Goal: Information Seeking & Learning: Learn about a topic

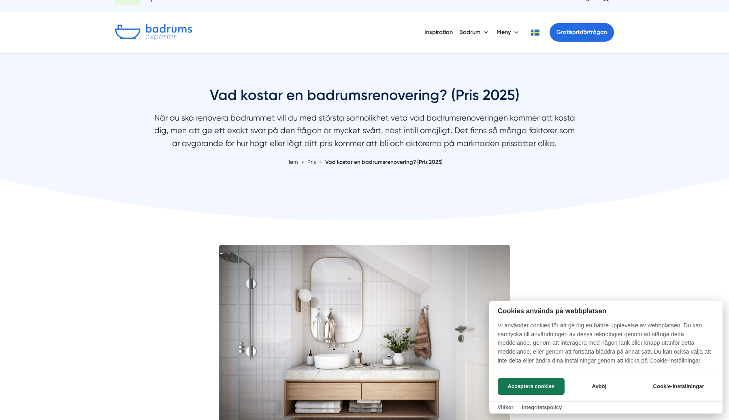
scroll to position [16, 0]
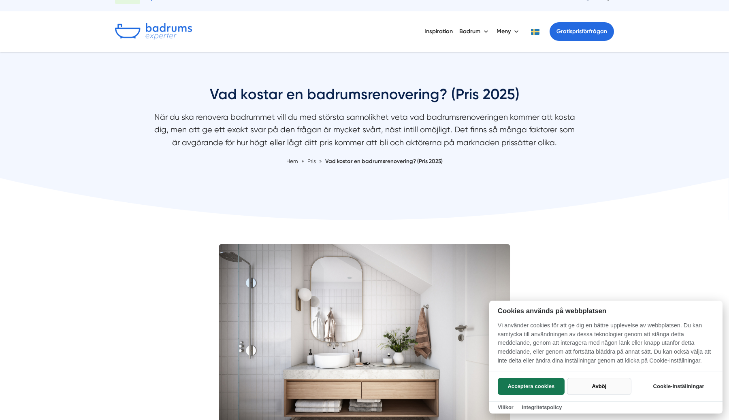
drag, startPoint x: 544, startPoint y: 382, endPoint x: 602, endPoint y: 385, distance: 58.8
click at [602, 385] on div "Acceptera cookies Avböj" at bounding box center [564, 386] width 134 height 17
click at [602, 385] on button "Avböj" at bounding box center [599, 386] width 64 height 17
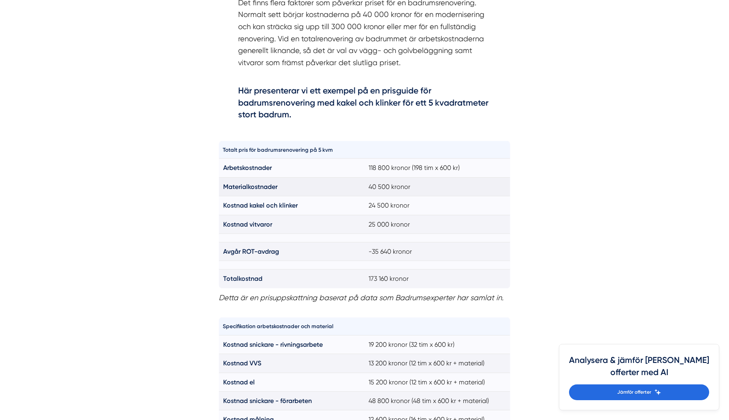
scroll to position [502, 0]
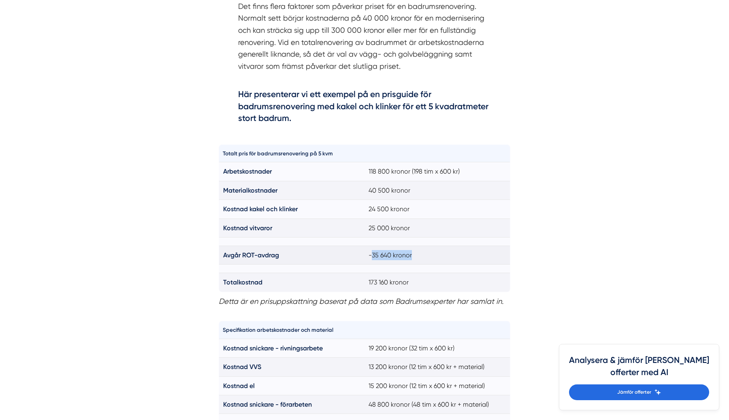
drag, startPoint x: 372, startPoint y: 255, endPoint x: 414, endPoint y: 257, distance: 42.5
click at [414, 257] on td "-35 640 kronor" at bounding box center [437, 255] width 146 height 19
drag, startPoint x: 367, startPoint y: 228, endPoint x: 421, endPoint y: 225, distance: 54.7
click at [421, 225] on td "25 000 kronor" at bounding box center [437, 228] width 146 height 19
drag, startPoint x: 361, startPoint y: 206, endPoint x: 430, endPoint y: 205, distance: 69.2
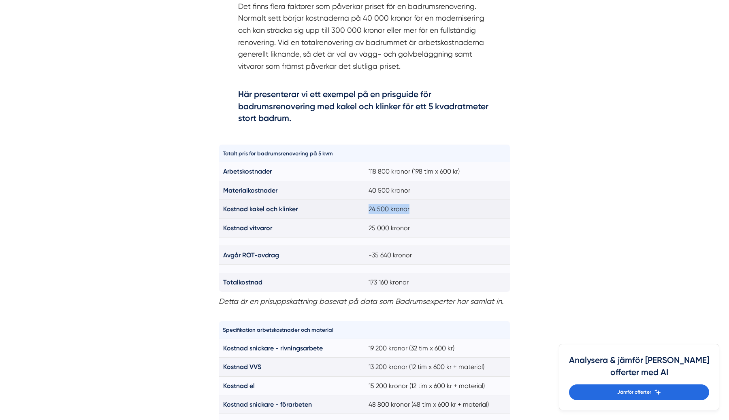
click at [430, 205] on tr "Kostnad kakel och klinker 24 500 kronor" at bounding box center [364, 209] width 291 height 19
drag, startPoint x: 366, startPoint y: 190, endPoint x: 436, endPoint y: 188, distance: 69.6
click at [436, 188] on td "40 500 kronor" at bounding box center [437, 190] width 146 height 19
drag, startPoint x: 362, startPoint y: 168, endPoint x: 461, endPoint y: 164, distance: 98.8
click at [461, 164] on tr "Arbetskostnader 118 800 kronor (198 tim x 600 kr)" at bounding box center [364, 171] width 291 height 19
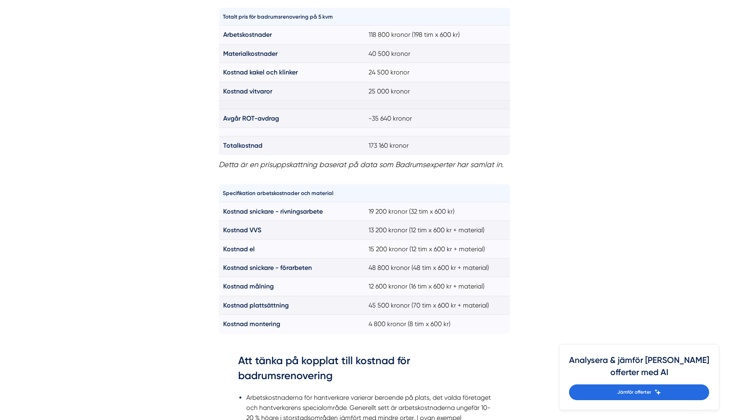
scroll to position [641, 0]
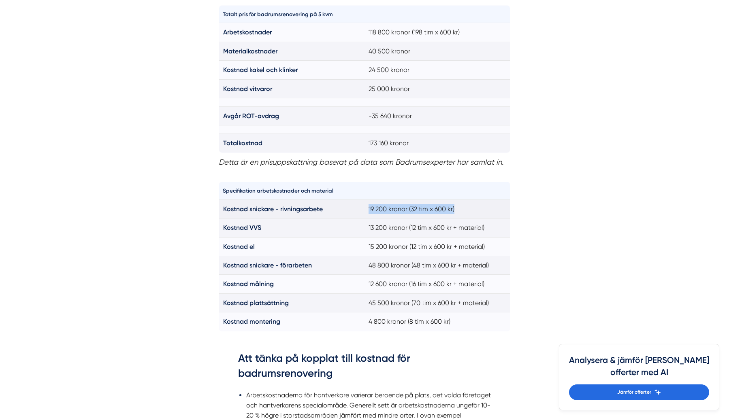
drag, startPoint x: 367, startPoint y: 210, endPoint x: 466, endPoint y: 210, distance: 98.4
click at [466, 210] on td "19 200 kronor (32 tim x 600 kr)" at bounding box center [437, 209] width 146 height 19
click at [388, 210] on td "19 200 kronor (32 tim x 600 kr)" at bounding box center [437, 209] width 146 height 19
click at [370, 209] on td "19 200 kronor (32 tim x 600 kr)" at bounding box center [437, 209] width 146 height 19
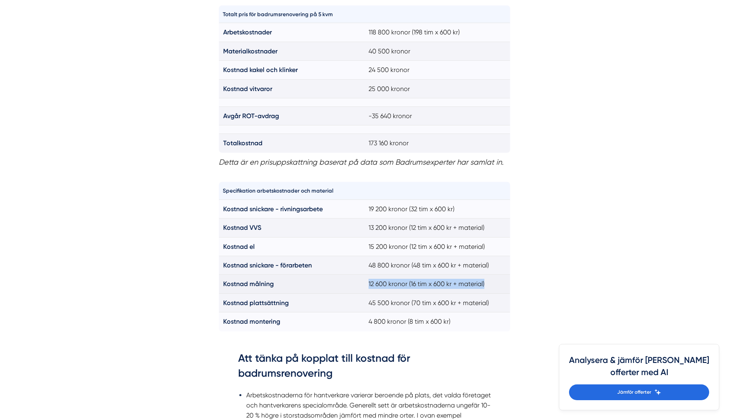
drag, startPoint x: 368, startPoint y: 287, endPoint x: 488, endPoint y: 289, distance: 119.8
click at [488, 289] on td "12 600 kronor (16 tim x 600 kr + material)" at bounding box center [437, 284] width 146 height 19
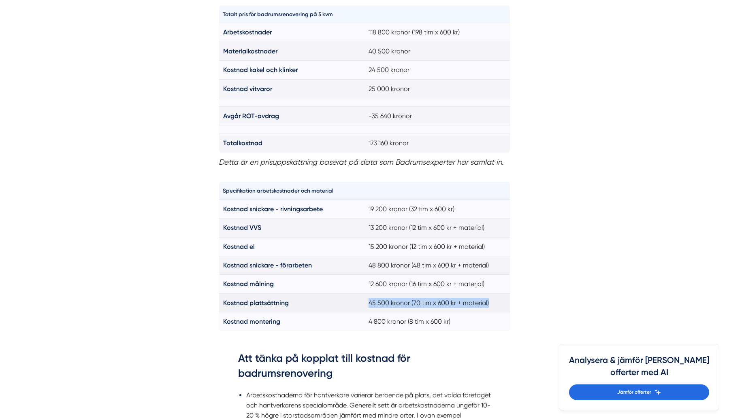
drag, startPoint x: 367, startPoint y: 304, endPoint x: 498, endPoint y: 302, distance: 130.7
click at [498, 302] on td "45 500 kronor (70 tim x 600 kr + material)" at bounding box center [437, 302] width 146 height 19
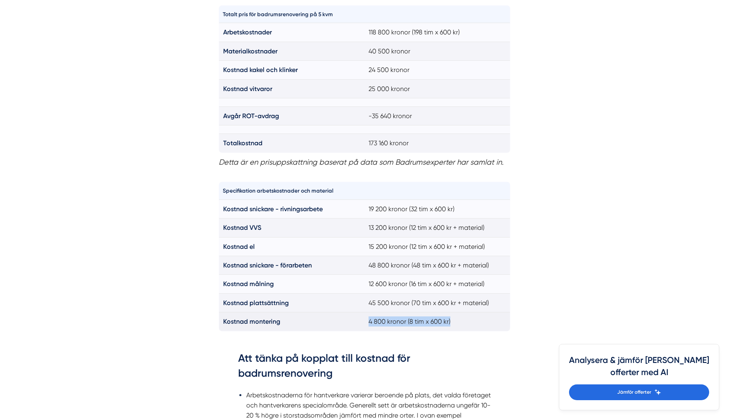
drag, startPoint x: 462, startPoint y: 326, endPoint x: 359, endPoint y: 323, distance: 103.7
click at [359, 323] on tr "Kostnad montering 4 800 kronor (8 tim x 600 kr)" at bounding box center [364, 321] width 291 height 19
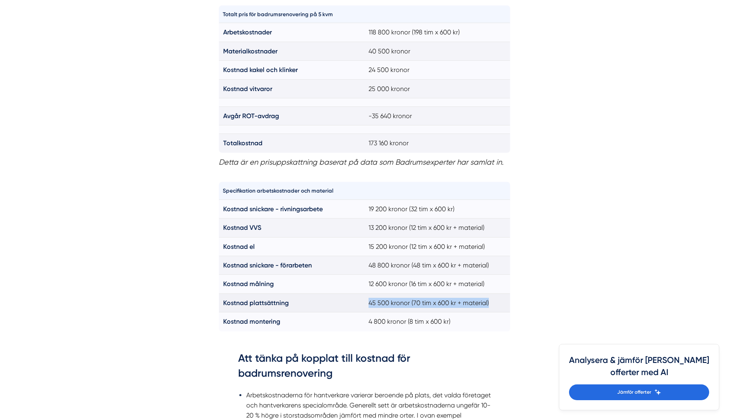
drag, startPoint x: 494, startPoint y: 304, endPoint x: 368, endPoint y: 309, distance: 126.0
click at [368, 309] on td "45 500 kronor (70 tim x 600 kr + material)" at bounding box center [437, 302] width 146 height 19
drag, startPoint x: 459, startPoint y: 328, endPoint x: 391, endPoint y: 314, distance: 69.5
click at [391, 314] on tbody "Kostnad snickare - rivningsarbete 19 200 kronor (32 tim x 600 kr) Kostnad VVS 1…" at bounding box center [364, 266] width 291 height 132
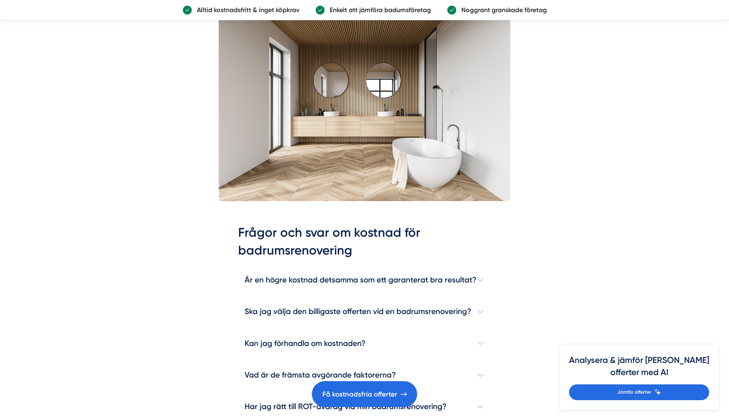
scroll to position [2208, 0]
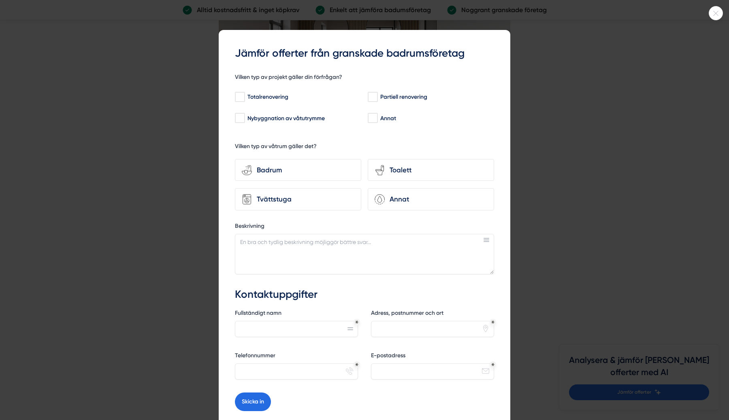
click at [713, 13] on icon at bounding box center [715, 13] width 13 height 5
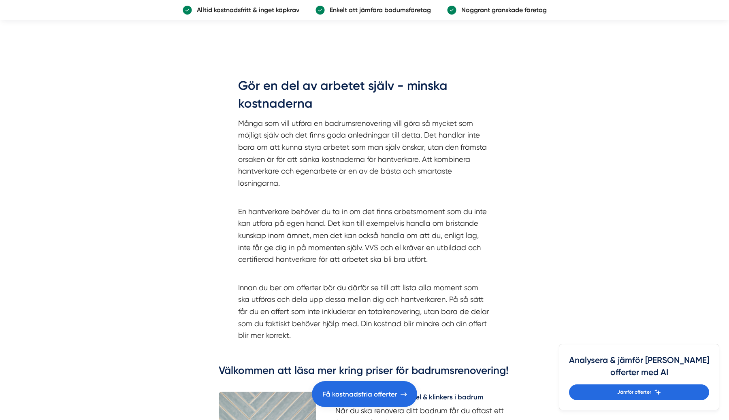
scroll to position [3023, 0]
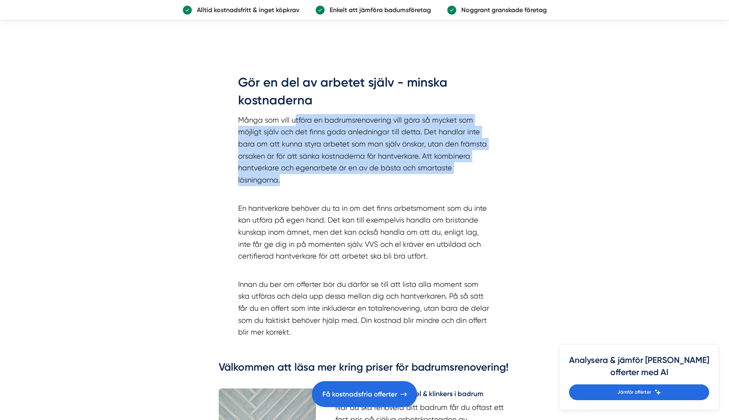
drag, startPoint x: 293, startPoint y: 129, endPoint x: 399, endPoint y: 191, distance: 123.0
click at [399, 186] on p "Många som vill utföra en badrumsrenovering vill göra så mycket som möjligt själ…" at bounding box center [364, 150] width 253 height 72
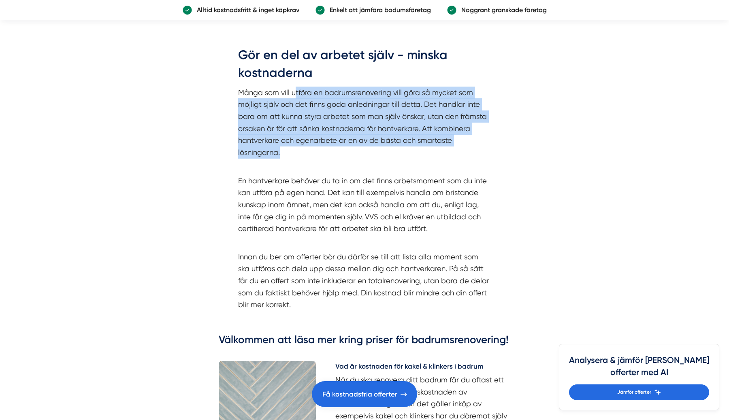
scroll to position [3057, 0]
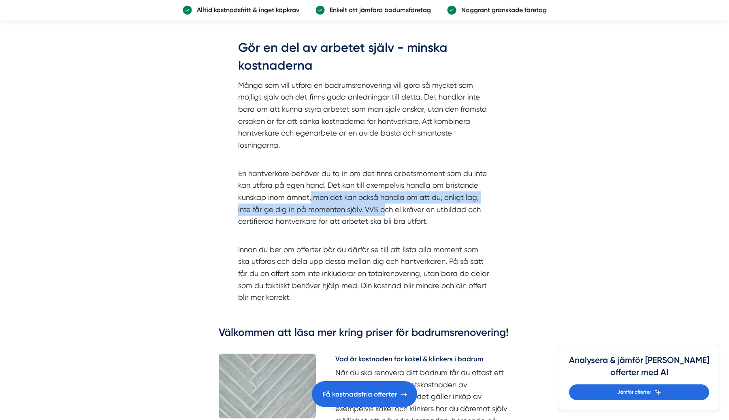
drag, startPoint x: 310, startPoint y: 205, endPoint x: 384, endPoint y: 210, distance: 73.4
click at [384, 210] on p "En hantverkare behöver du ta in om det finns arbetsmoment som du inte kan utför…" at bounding box center [364, 191] width 253 height 72
click at [376, 222] on p "En hantverkare behöver du ta in om det finns arbetsmoment som du inte kan utför…" at bounding box center [364, 191] width 253 height 72
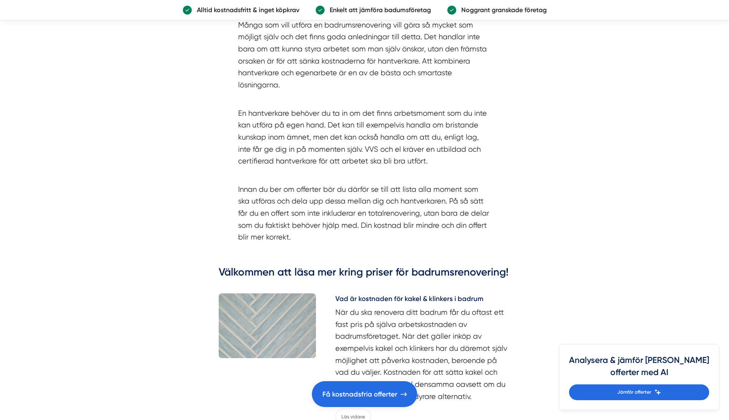
scroll to position [3118, 0]
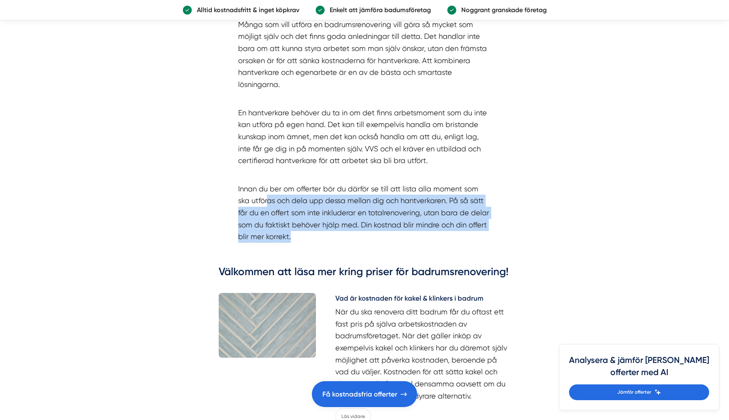
drag, startPoint x: 255, startPoint y: 206, endPoint x: 468, endPoint y: 246, distance: 216.7
click at [468, 243] on p "Innan du ber om offerter bör du därför se till att lista alla moment som ska ut…" at bounding box center [364, 207] width 253 height 72
click at [429, 230] on p "Innan du ber om offerter bör du därför se till att lista alla moment som ska ut…" at bounding box center [364, 207] width 253 height 72
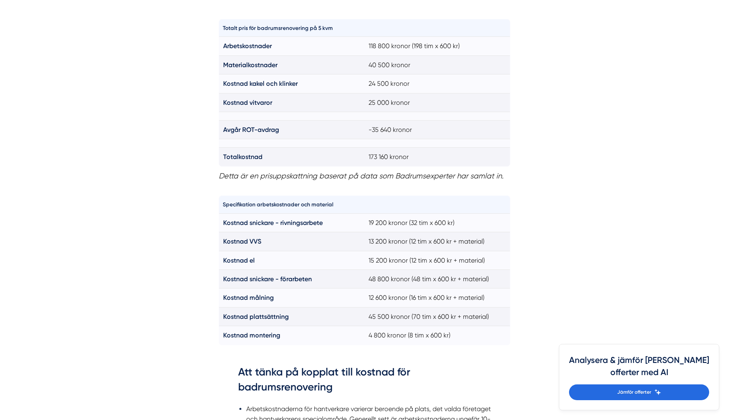
scroll to position [624, 0]
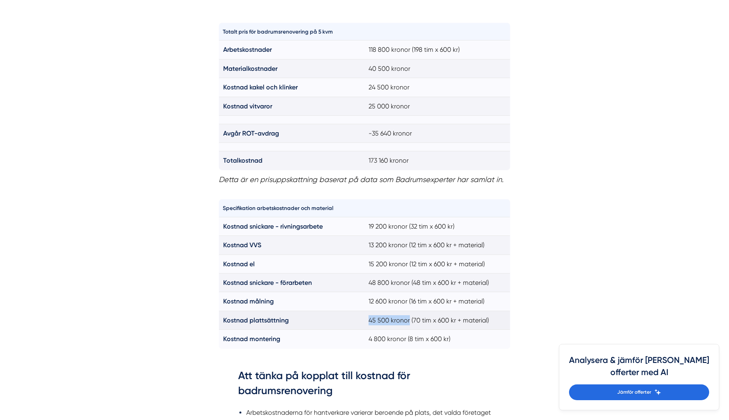
drag, startPoint x: 366, startPoint y: 323, endPoint x: 409, endPoint y: 324, distance: 42.5
click at [409, 324] on td "45 500 kronor (70 tim x 600 kr + material)" at bounding box center [437, 320] width 146 height 19
drag, startPoint x: 365, startPoint y: 304, endPoint x: 426, endPoint y: 325, distance: 64.4
click at [426, 325] on tbody "Kostnad snickare - rivningsarbete 19 200 kronor (32 tim x 600 kr) Kostnad VVS 1…" at bounding box center [364, 283] width 291 height 132
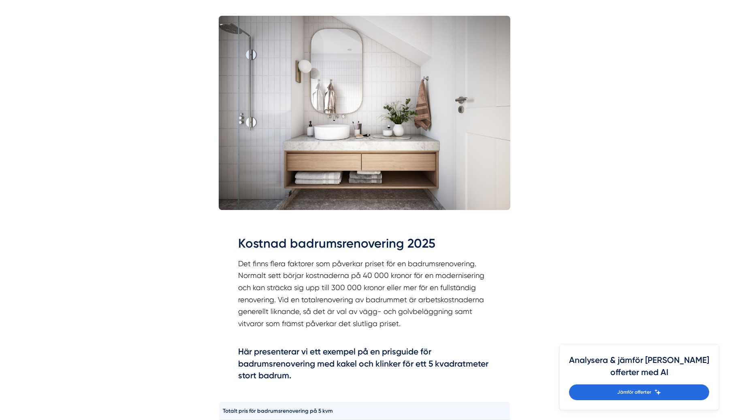
scroll to position [0, 0]
